Goal: Task Accomplishment & Management: Complete application form

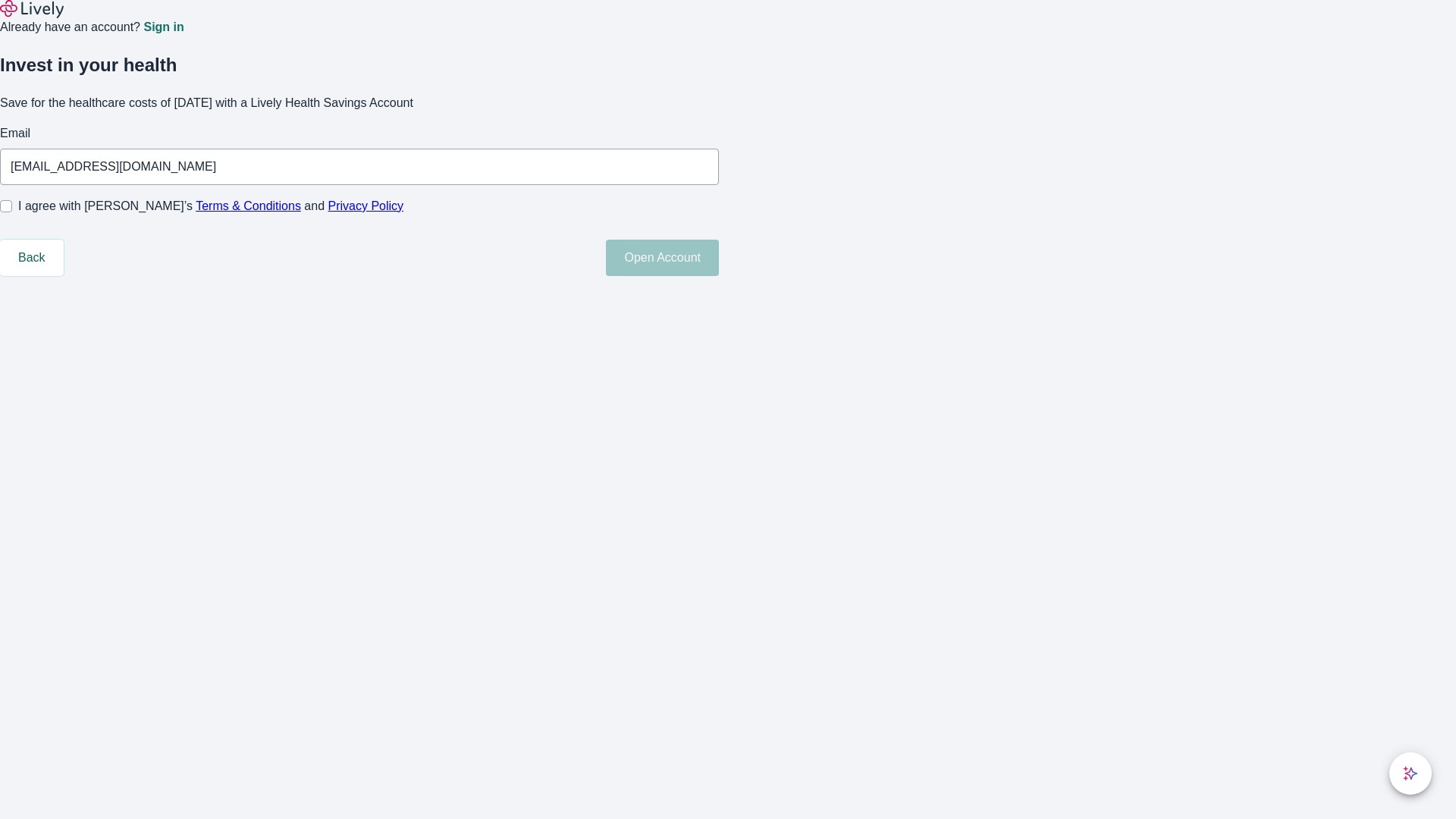
click at [13, 212] on input "I agree with Lively’s Terms & Conditions and Privacy Policy" at bounding box center [6, 206] width 13 height 13
checkbox input "true"
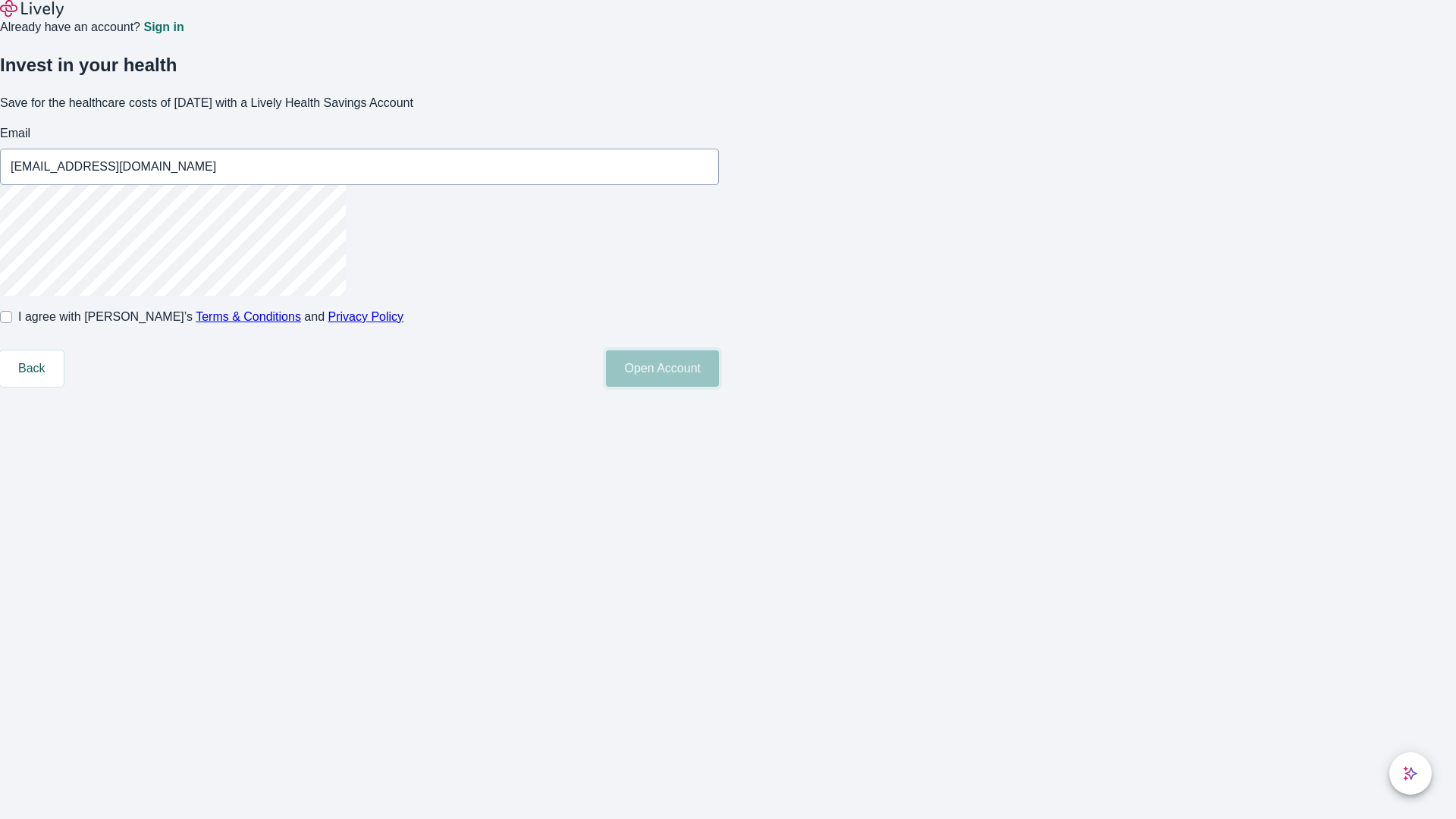
click at [719, 387] on button "Open Account" at bounding box center [662, 369] width 113 height 37
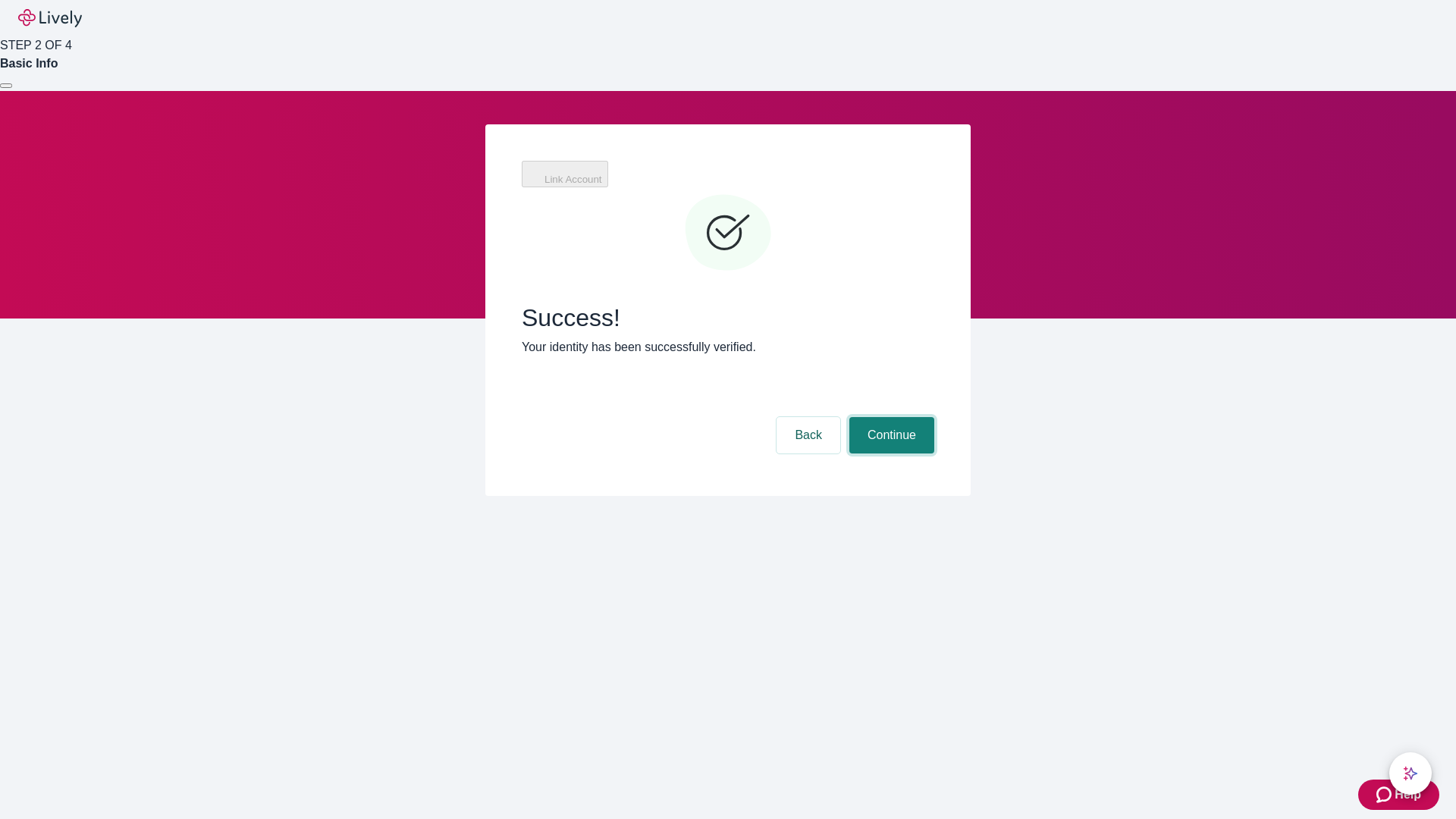
click at [889, 417] on button "Continue" at bounding box center [892, 435] width 85 height 37
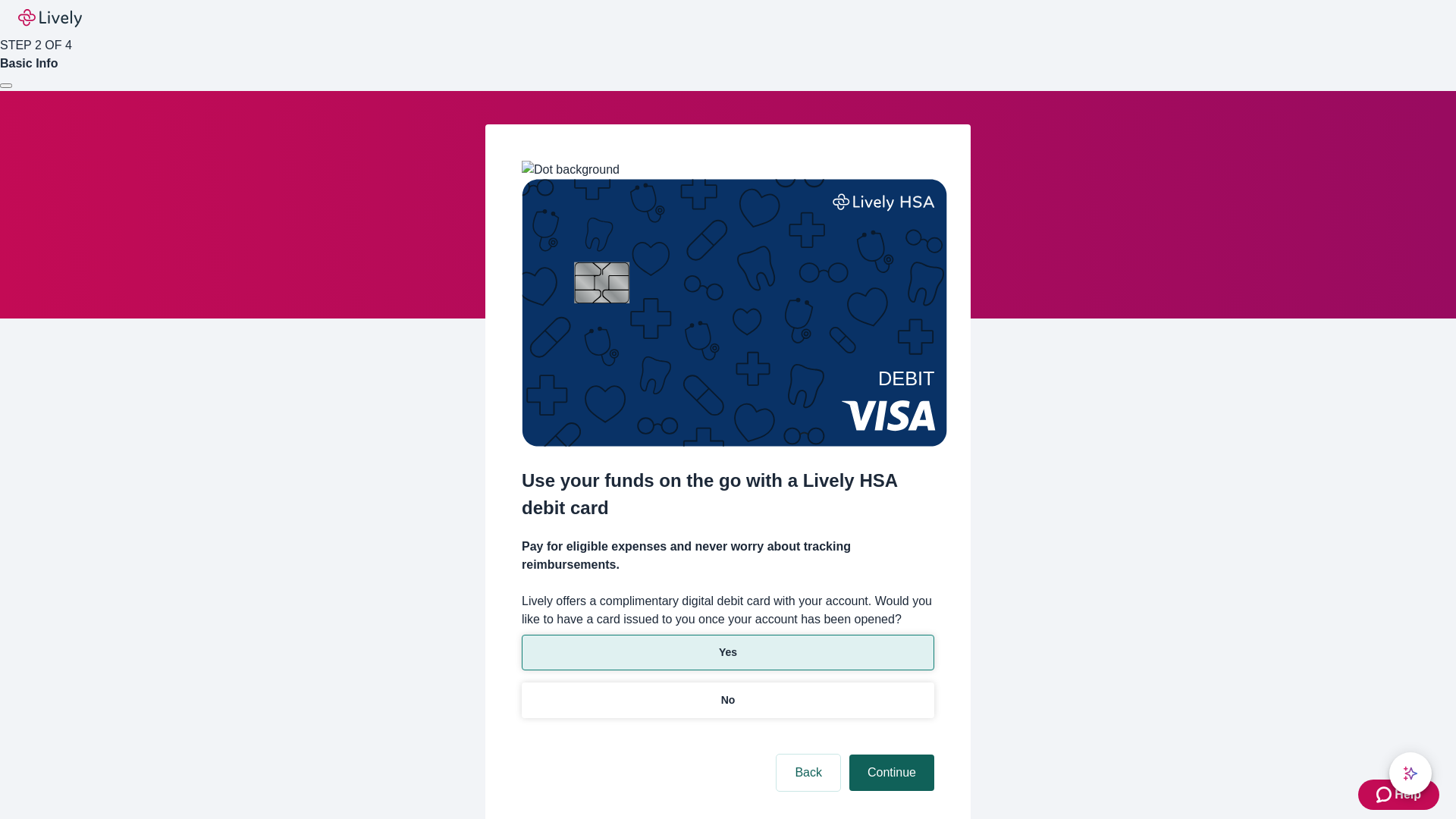
click at [727, 645] on p "Yes" at bounding box center [728, 652] width 18 height 16
click at [889, 755] on button "Continue" at bounding box center [892, 773] width 85 height 37
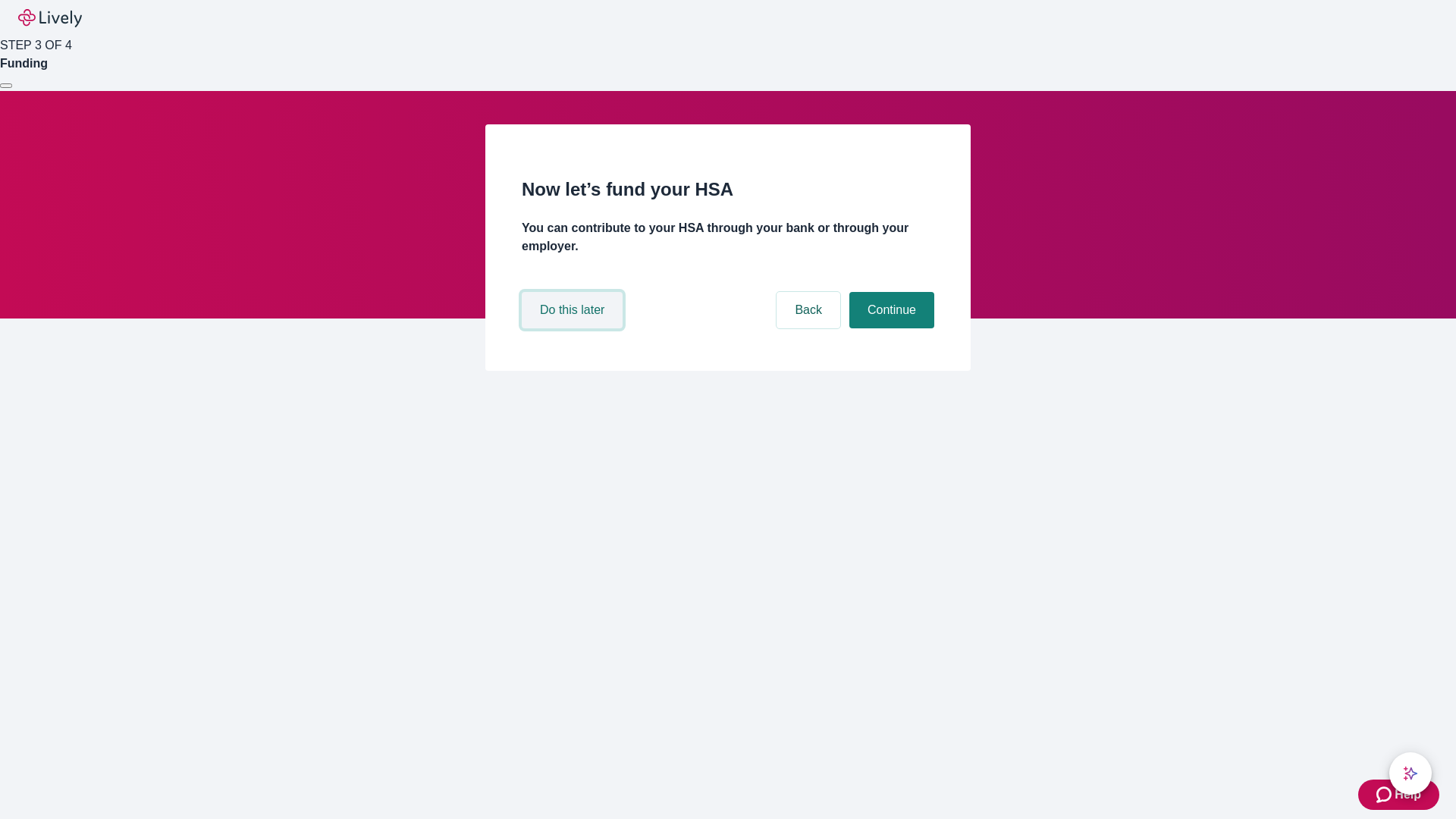
click at [574, 328] on button "Do this later" at bounding box center [572, 311] width 101 height 37
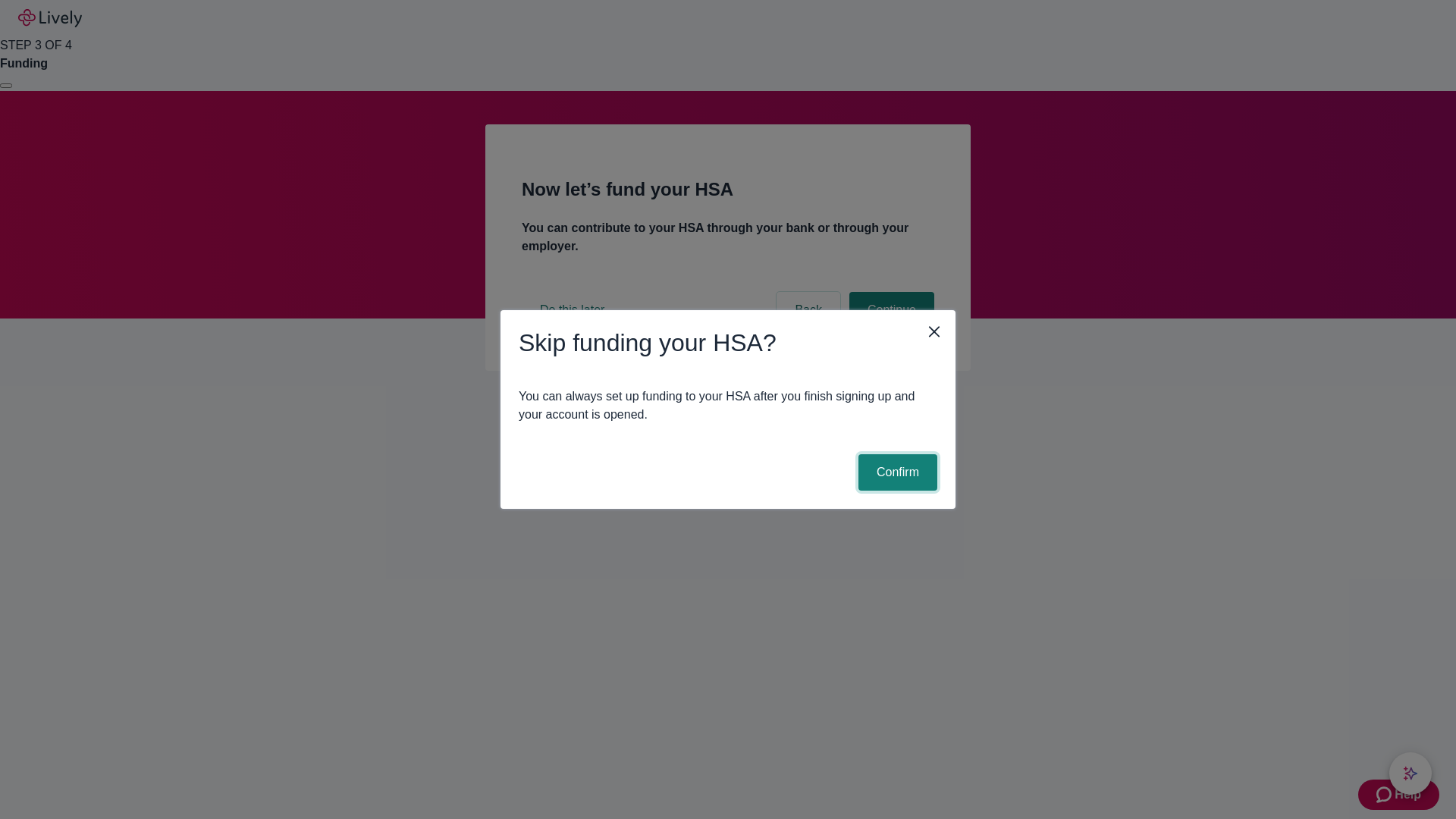
click at [895, 473] on button "Confirm" at bounding box center [897, 473] width 78 height 37
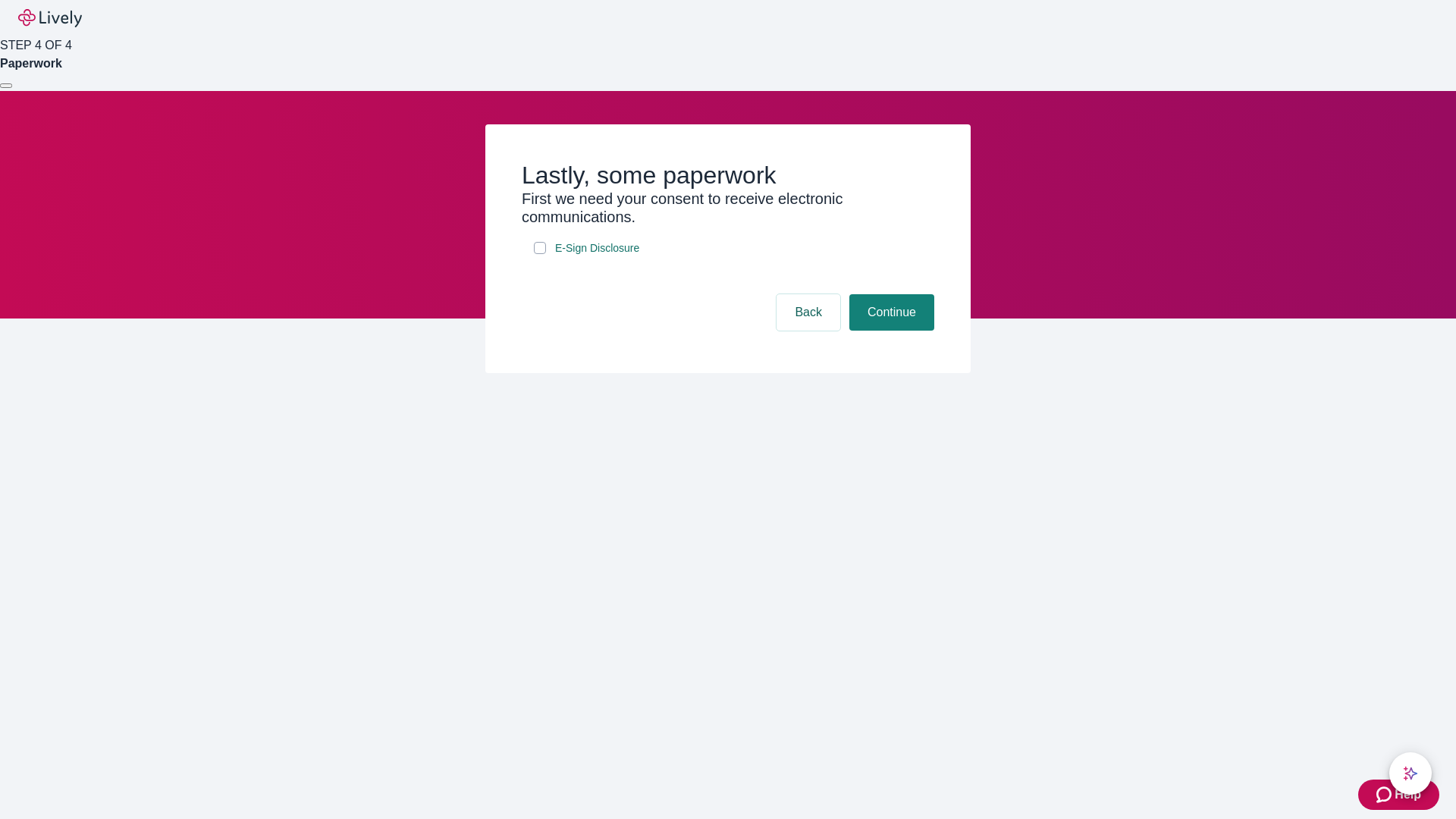
click at [540, 254] on input "E-Sign Disclosure" at bounding box center [539, 248] width 13 height 13
checkbox input "true"
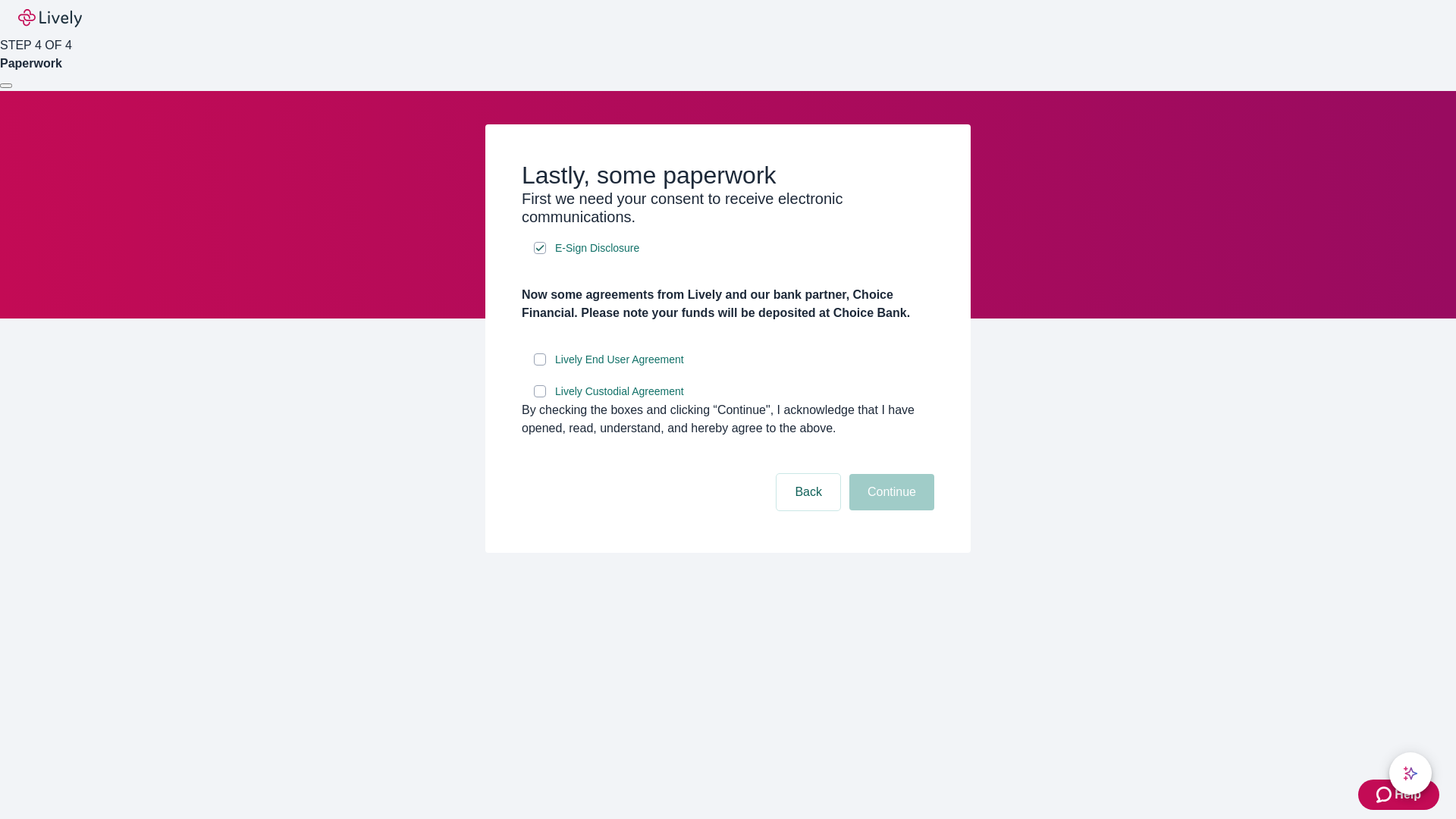
click at [540, 366] on input "Lively End User Agreement" at bounding box center [539, 359] width 13 height 13
checkbox input "true"
click at [540, 397] on input "Lively Custodial Agreement" at bounding box center [539, 391] width 13 height 13
checkbox input "true"
click at [889, 510] on button "Continue" at bounding box center [892, 493] width 85 height 37
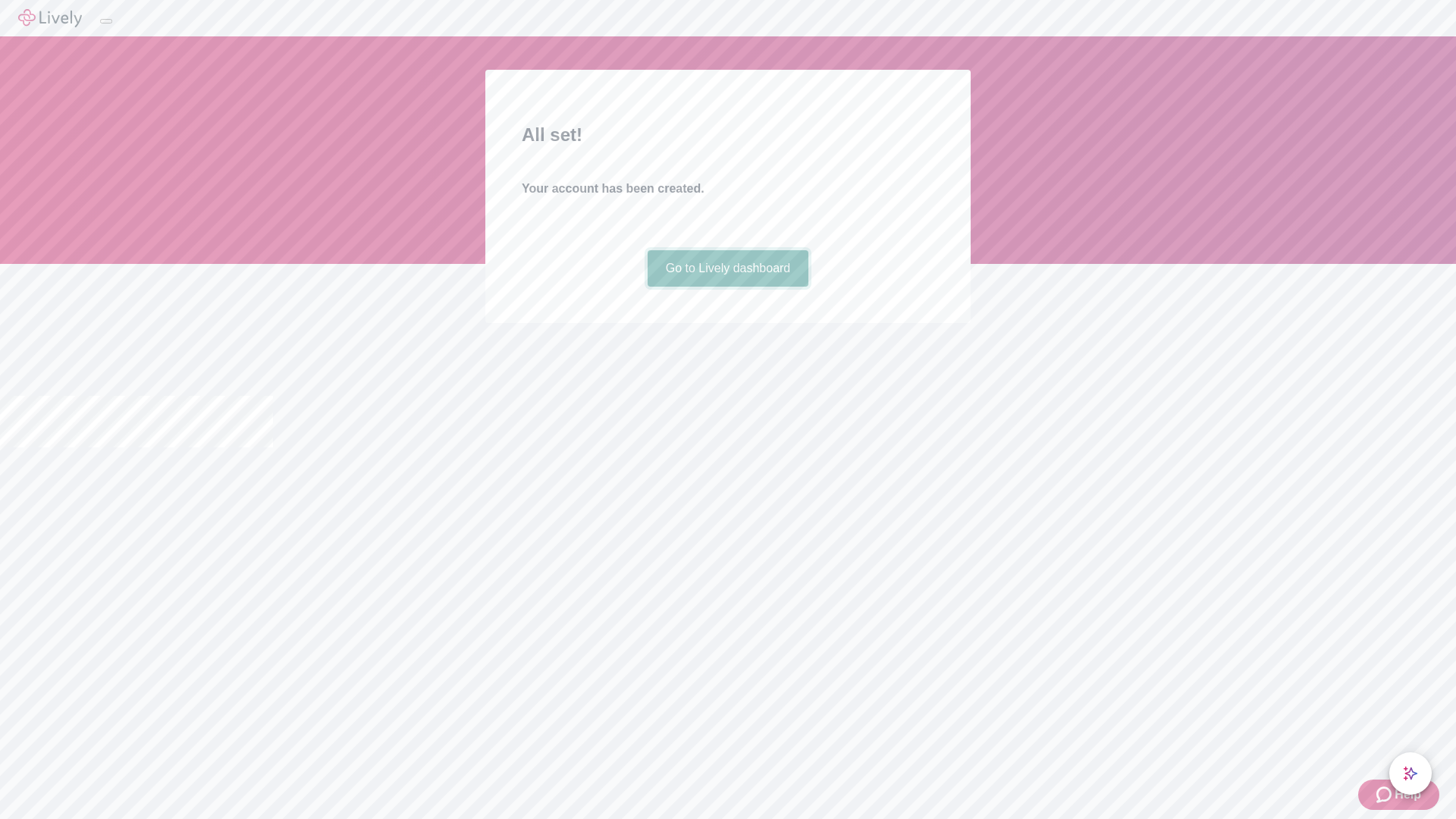
click at [727, 286] on link "Go to Lively dashboard" at bounding box center [728, 269] width 161 height 37
